Goal: Task Accomplishment & Management: Manage account settings

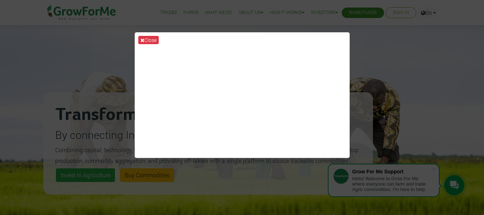
click at [148, 39] on button "Close" at bounding box center [148, 40] width 20 height 8
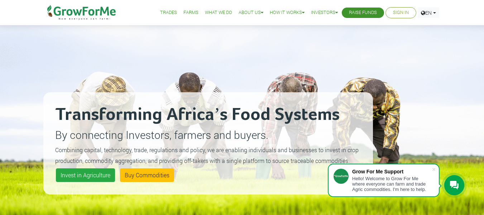
click at [402, 13] on link "Sign In" at bounding box center [401, 13] width 16 height 8
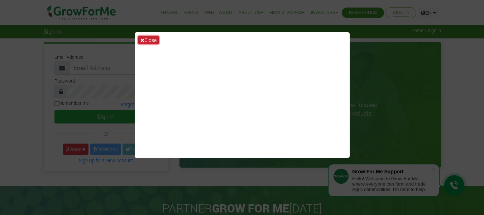
click at [148, 38] on button "Close" at bounding box center [148, 40] width 20 height 8
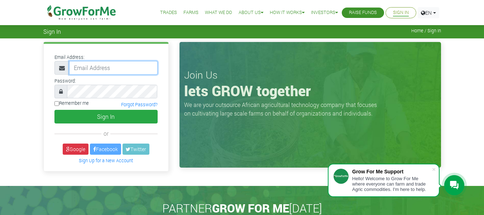
click at [104, 68] on input "email" at bounding box center [113, 68] width 89 height 14
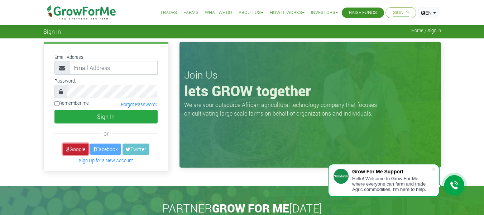
click at [76, 149] on link "Google" at bounding box center [76, 148] width 26 height 11
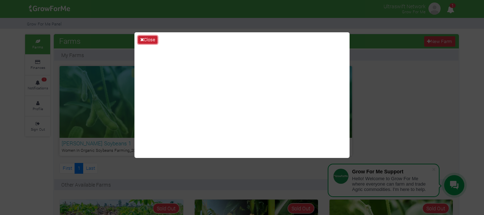
click at [142, 39] on icon at bounding box center [142, 39] width 4 height 5
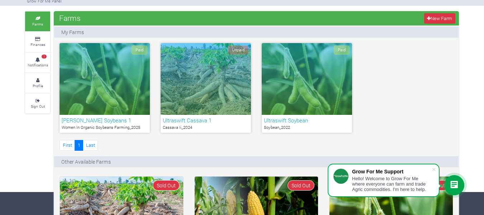
scroll to position [36, 0]
